Goal: Transaction & Acquisition: Purchase product/service

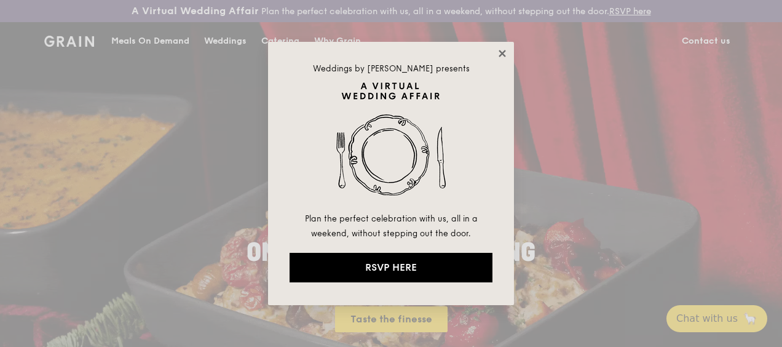
click at [499, 53] on icon at bounding box center [502, 53] width 11 height 11
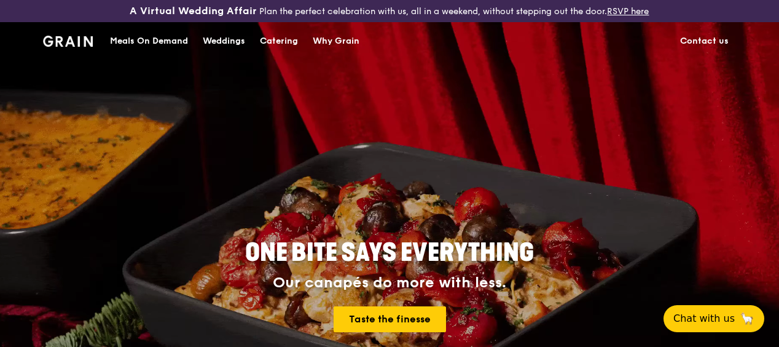
click at [148, 50] on div "Meals On Demand" at bounding box center [149, 41] width 78 height 37
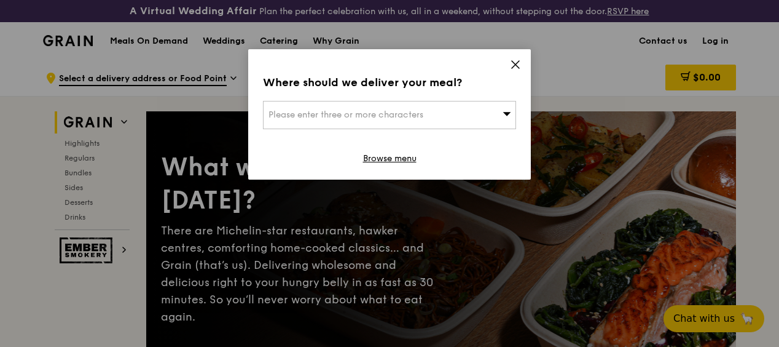
click at [523, 62] on div "Where should we deliver your meal? Please enter three or more characters Browse…" at bounding box center [389, 114] width 283 height 130
click at [514, 63] on icon at bounding box center [515, 64] width 7 height 7
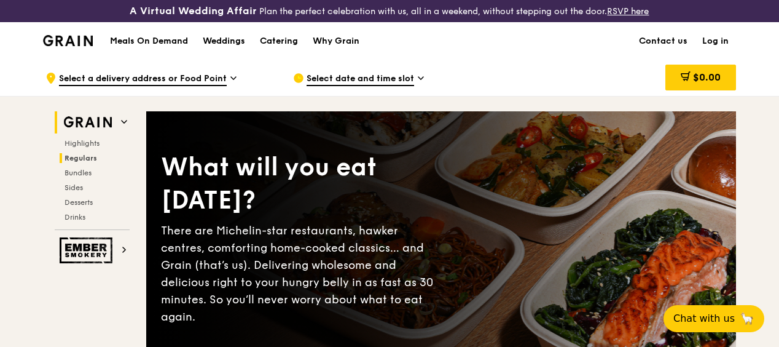
click at [90, 162] on span "Regulars" at bounding box center [81, 158] width 33 height 9
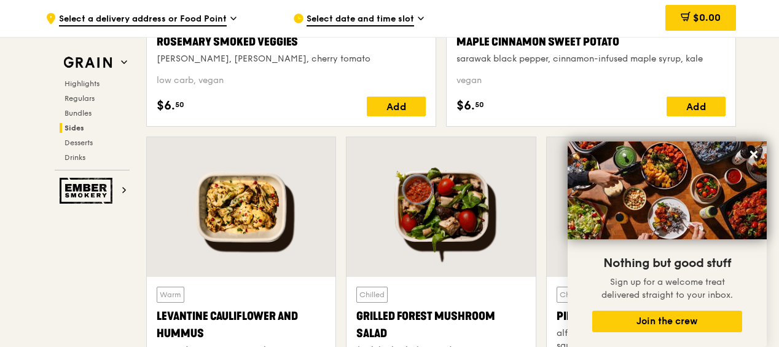
scroll to position [3051, 0]
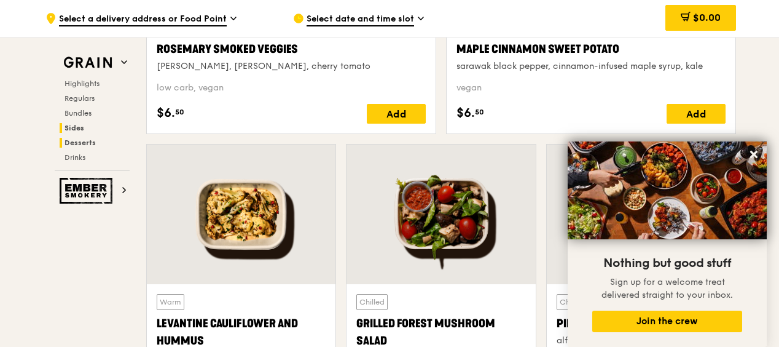
click at [96, 146] on h2 "Desserts" at bounding box center [95, 143] width 70 height 10
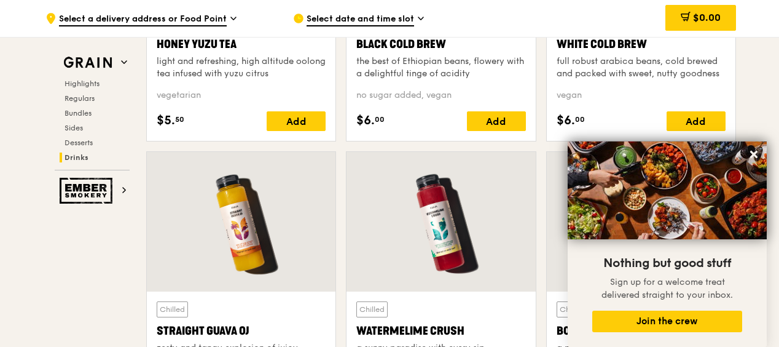
scroll to position [4774, 0]
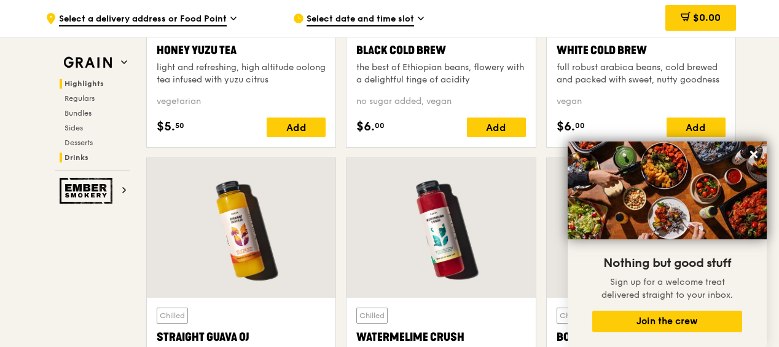
click at [94, 83] on span "Highlights" at bounding box center [84, 83] width 39 height 9
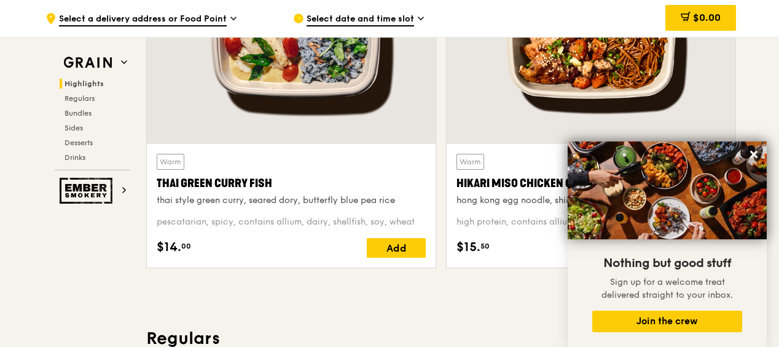
scroll to position [379, 0]
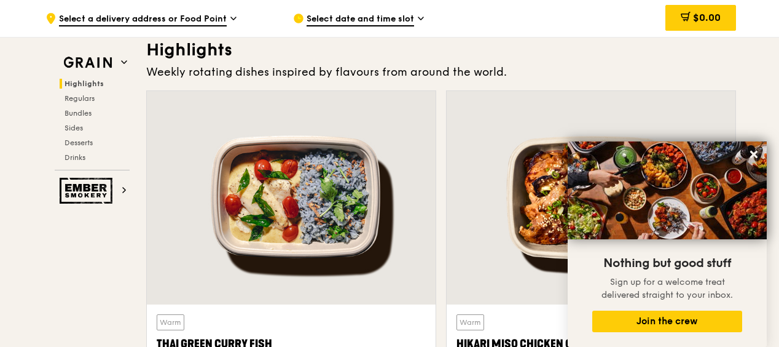
drag, startPoint x: 778, startPoint y: 38, endPoint x: 769, endPoint y: 52, distance: 16.5
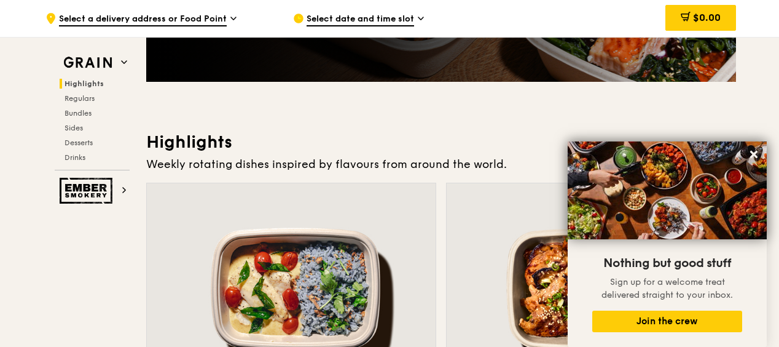
scroll to position [0, 0]
